Goal: Transaction & Acquisition: Subscribe to service/newsletter

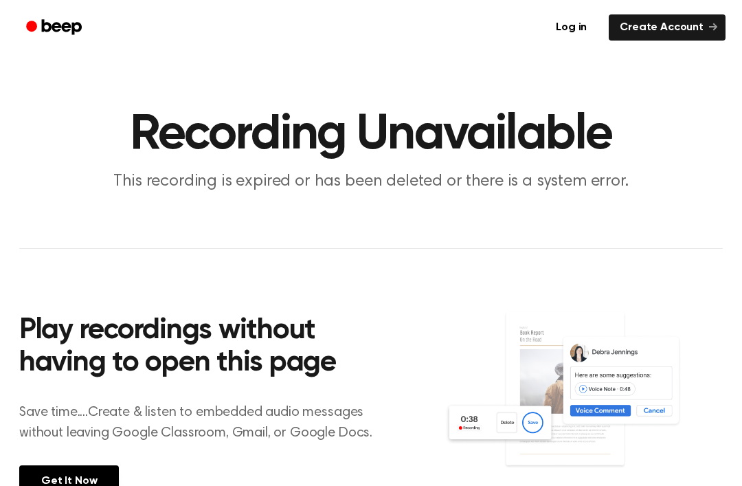
click at [740, 157] on main "Recording Unavailable This recording is expired or has been deleted or there is…" at bounding box center [371, 278] width 742 height 557
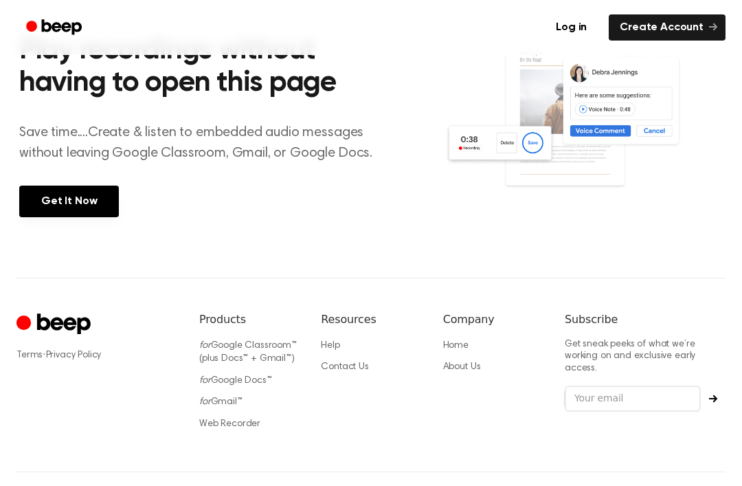
scroll to position [282, 0]
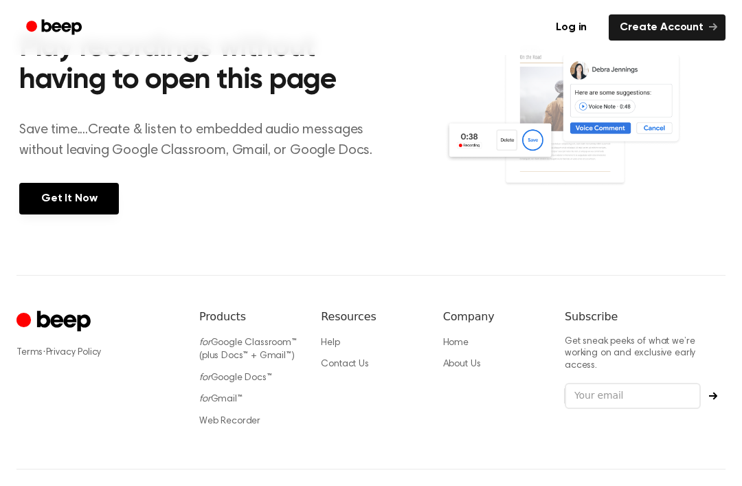
click at [60, 197] on link "Get It Now" at bounding box center [69, 199] width 100 height 32
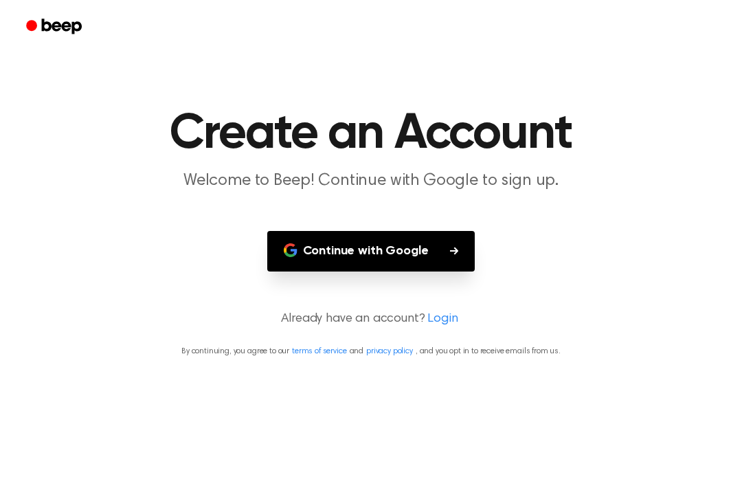
scroll to position [44, 0]
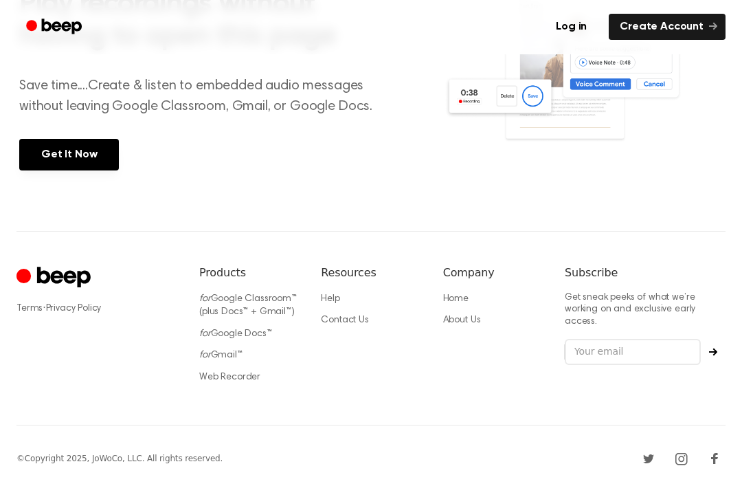
scroll to position [326, 0]
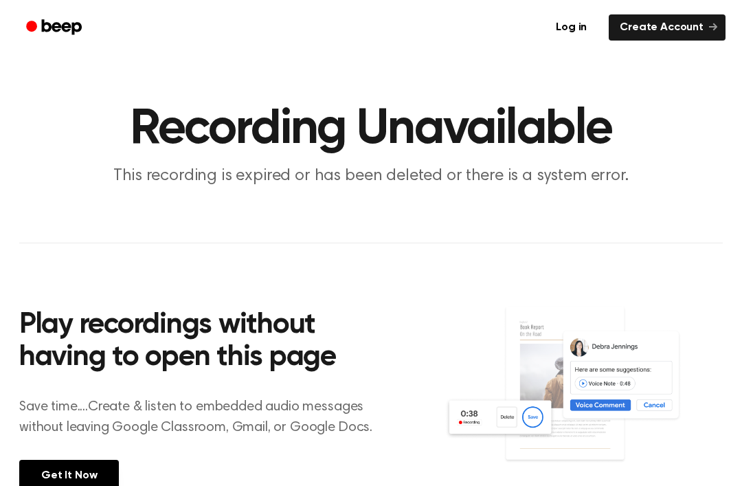
scroll to position [30, 0]
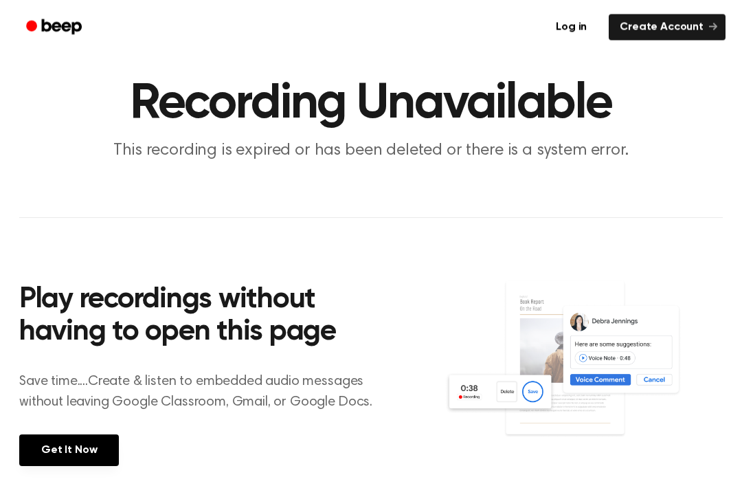
click at [470, 396] on img at bounding box center [583, 372] width 278 height 185
click at [504, 392] on img at bounding box center [583, 372] width 278 height 185
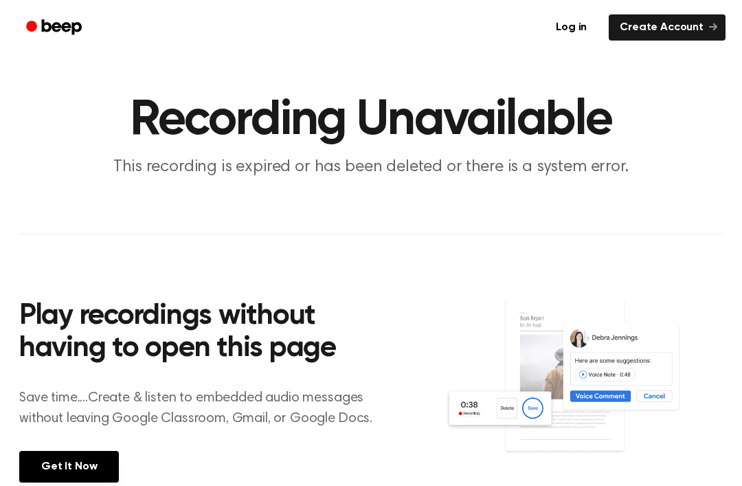
scroll to position [282, 0]
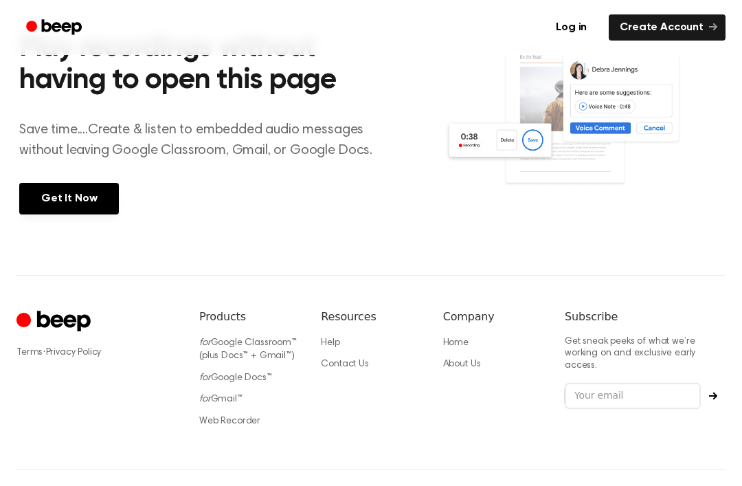
click at [56, 193] on link "Get It Now" at bounding box center [69, 199] width 100 height 32
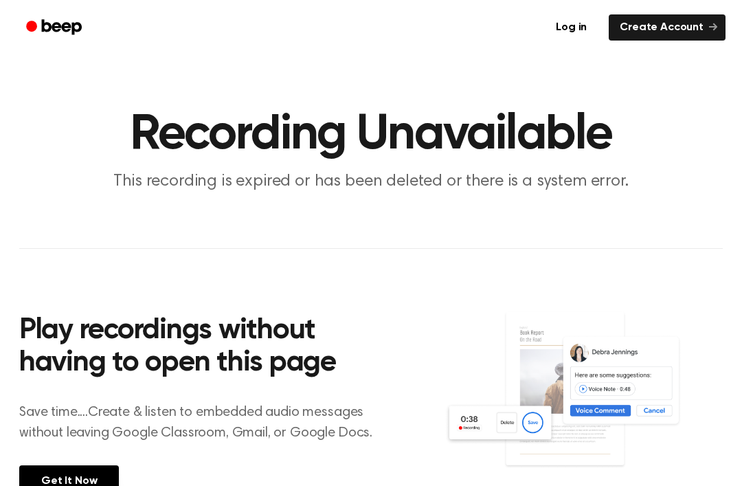
click at [521, 429] on img at bounding box center [583, 403] width 278 height 185
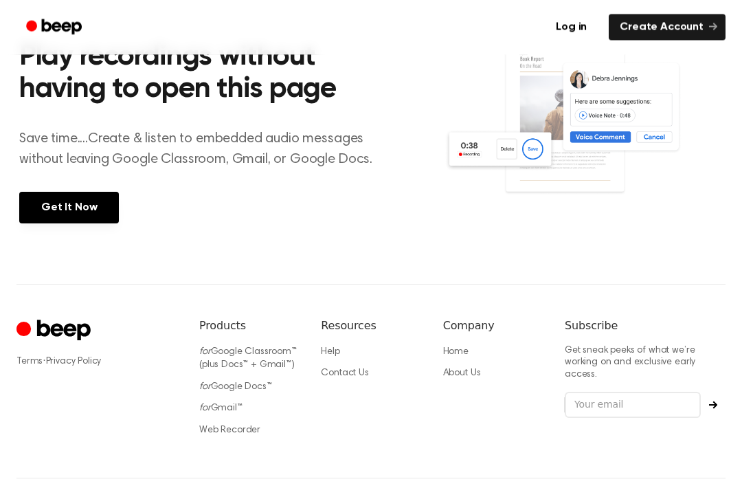
scroll to position [282, 0]
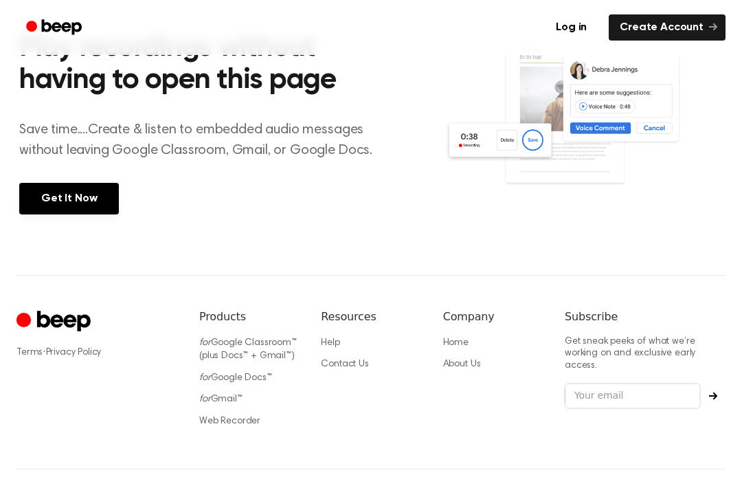
click at [40, 207] on link "Get It Now" at bounding box center [69, 199] width 100 height 32
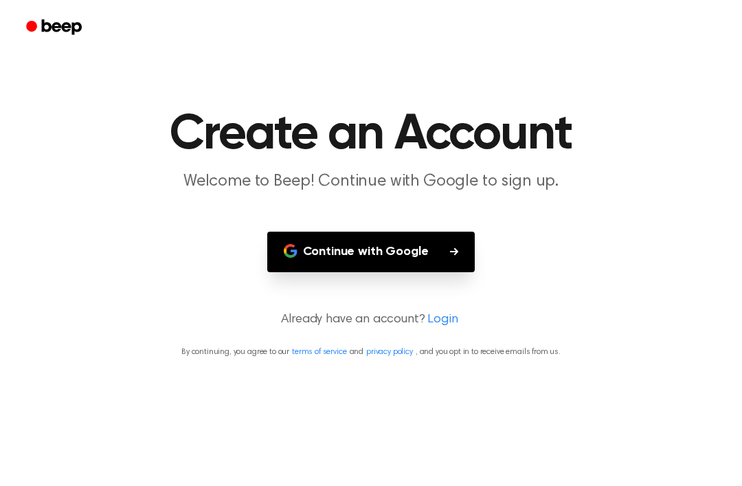
click at [437, 260] on button "Continue with Google" at bounding box center [371, 252] width 208 height 41
